Goal: Transaction & Acquisition: Download file/media

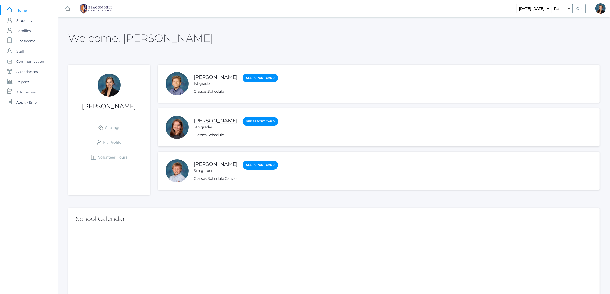
click at [205, 120] on link "[PERSON_NAME]" at bounding box center [216, 121] width 44 height 6
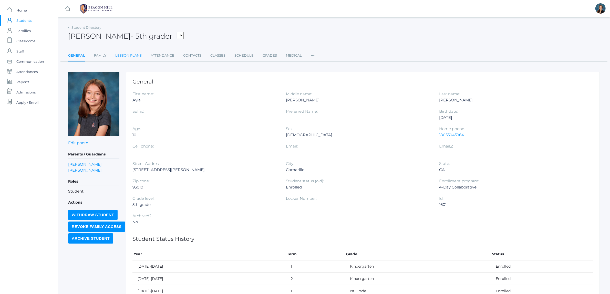
click at [137, 56] on link "Lesson Plans" at bounding box center [128, 55] width 26 height 10
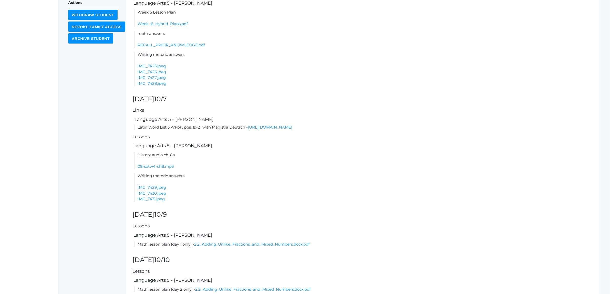
scroll to position [192, 0]
click at [180, 44] on link "RECALL_PRIOR_KNOWLEDGE.pdf" at bounding box center [171, 44] width 67 height 5
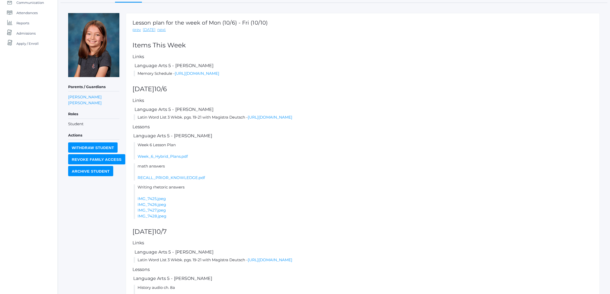
scroll to position [58, 0]
click at [162, 199] on link "IMG_7425.jpeg" at bounding box center [152, 199] width 28 height 5
click at [162, 204] on link "IMG_7426.jpeg" at bounding box center [152, 205] width 28 height 5
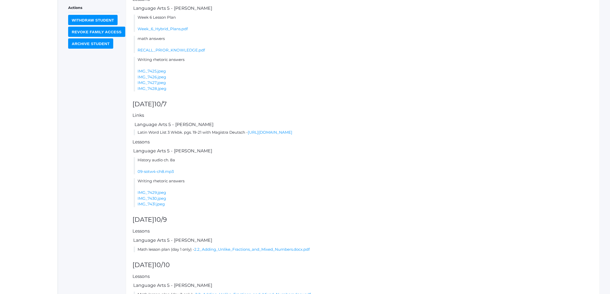
scroll to position [218, 0]
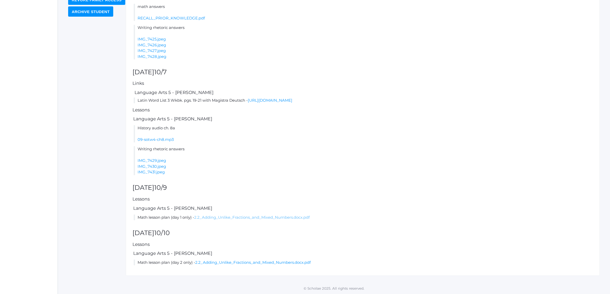
click at [207, 218] on link "2.2_Adding_Unlike_Fractions_and_Mixed_Numbers.docx.pdf" at bounding box center [251, 217] width 115 height 5
